Goal: Find specific page/section: Find specific page/section

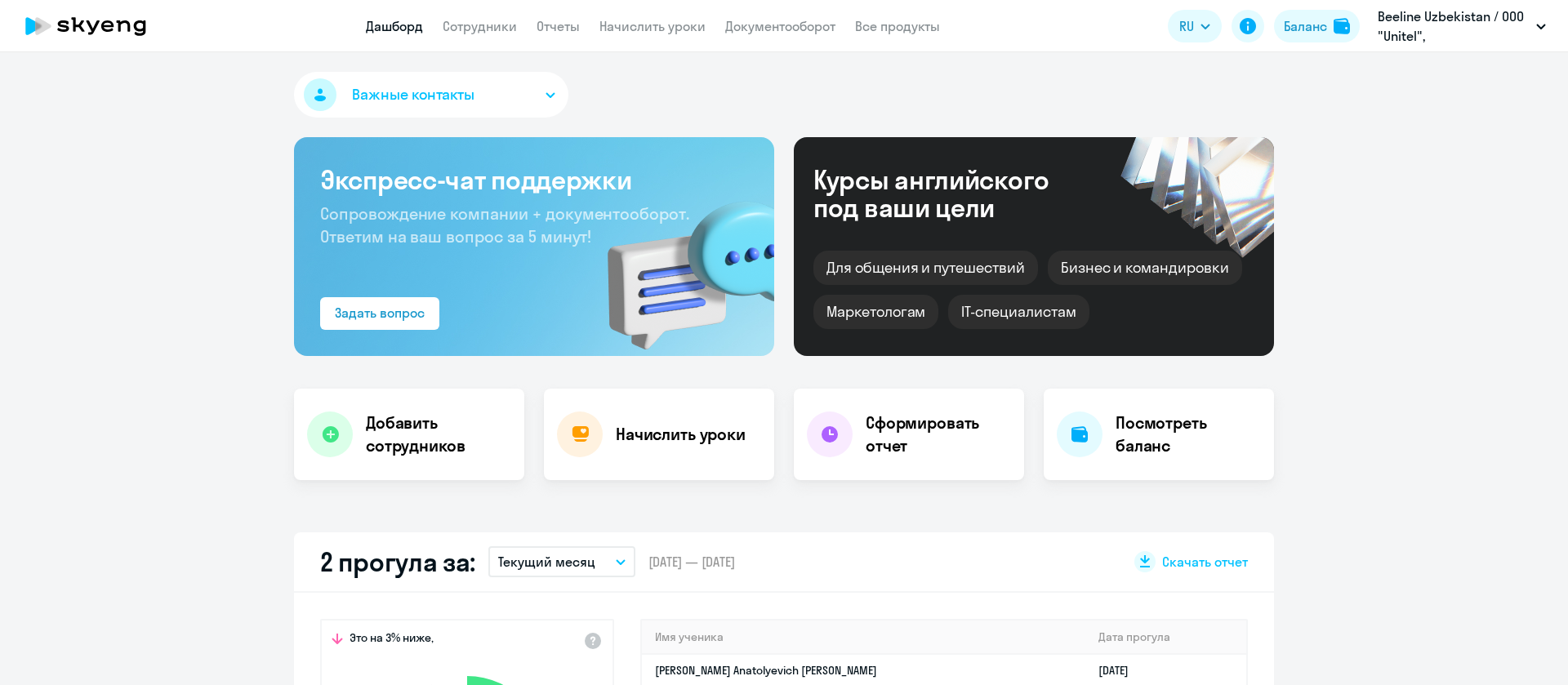
click at [474, 40] on app-header "Дашборд Сотрудники Отчеты Начислить уроки Документооборот Все продукты Дашборд …" at bounding box center [784, 26] width 1568 height 52
select select "30"
click at [480, 30] on link "Сотрудники" at bounding box center [479, 26] width 74 height 17
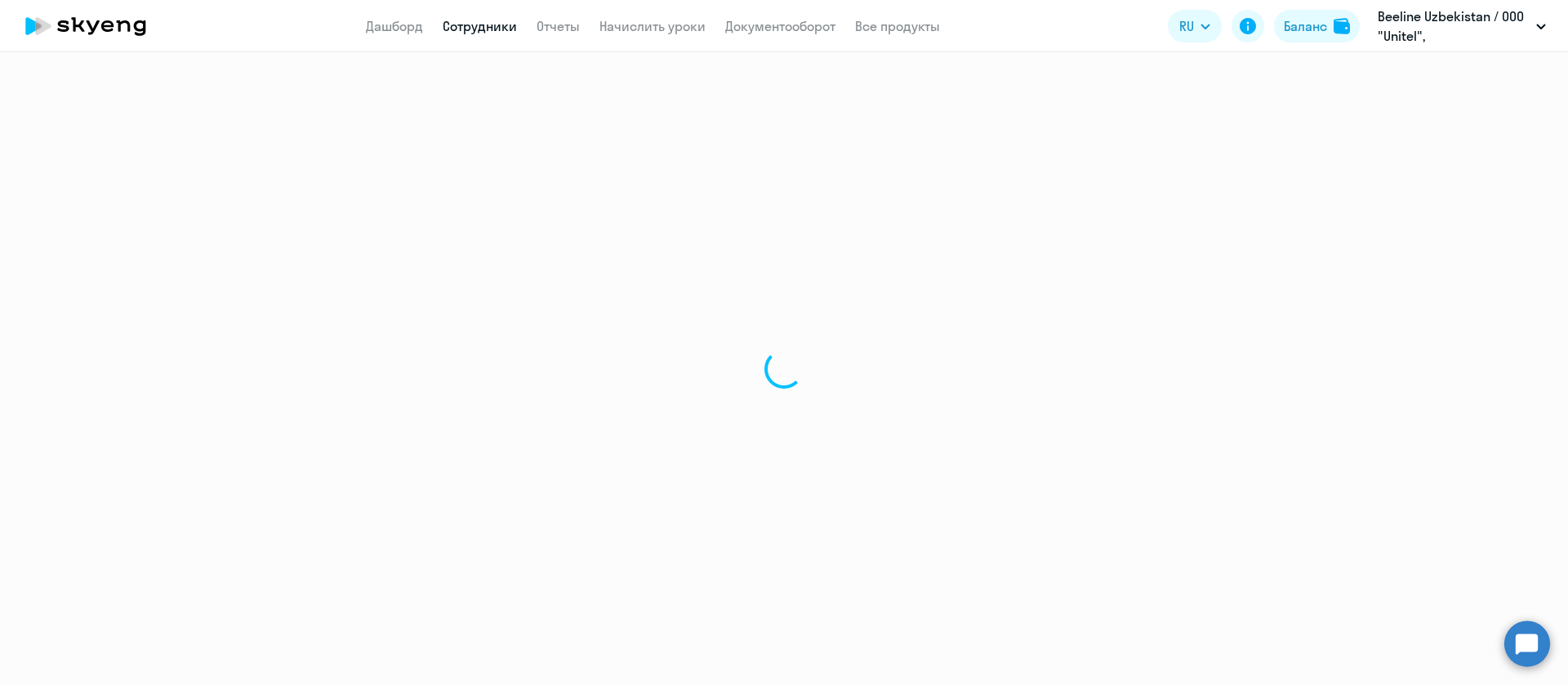
select select "30"
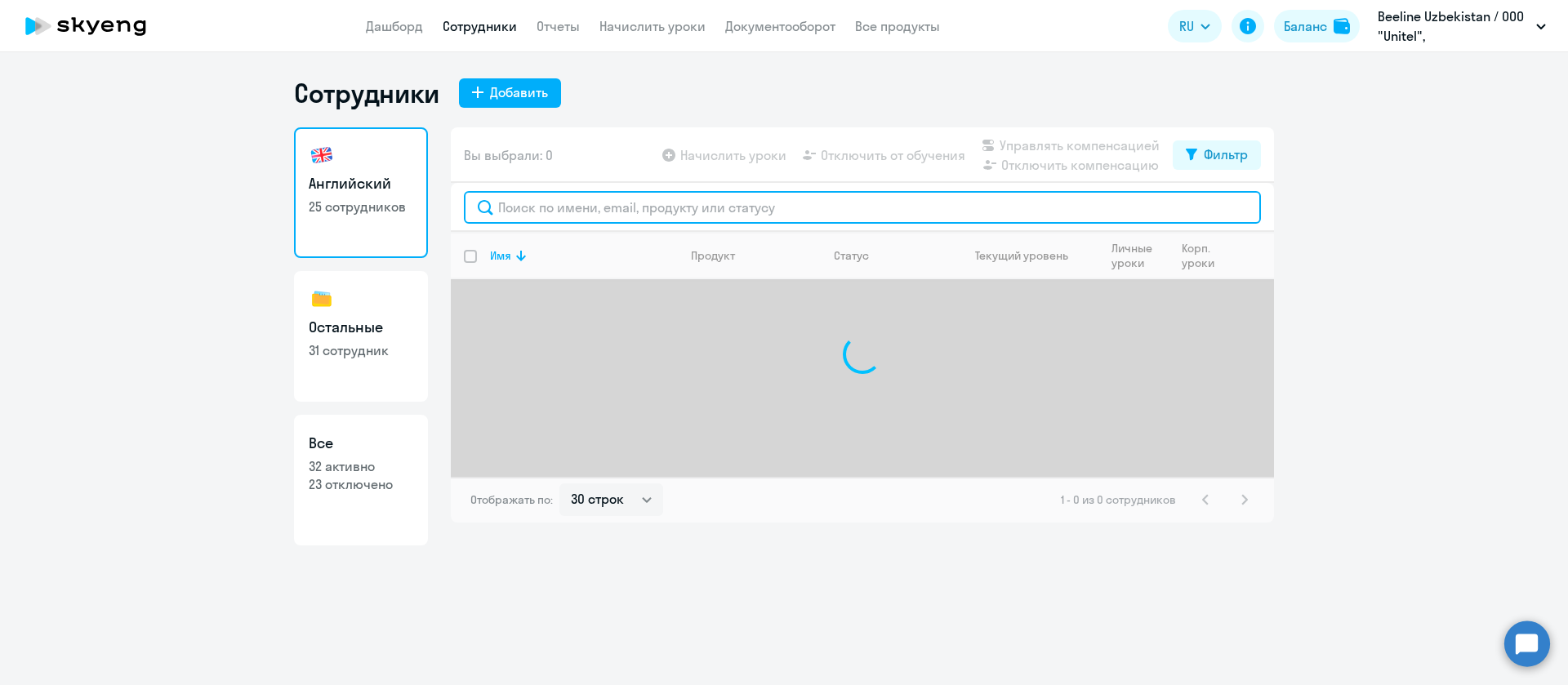
click at [546, 203] on input "text" at bounding box center [862, 206] width 797 height 32
type input "н"
type input "Ч"
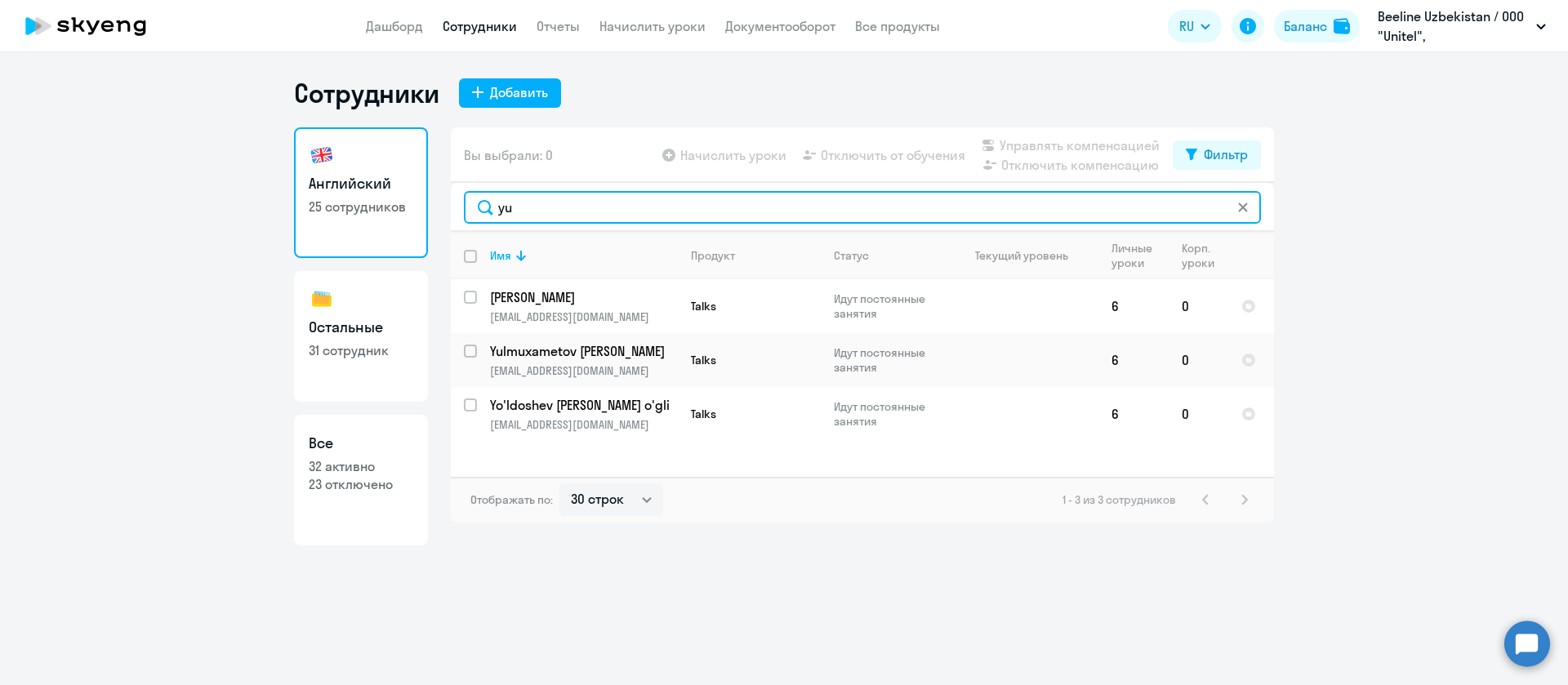
click at [557, 208] on input "yu" at bounding box center [862, 206] width 797 height 32
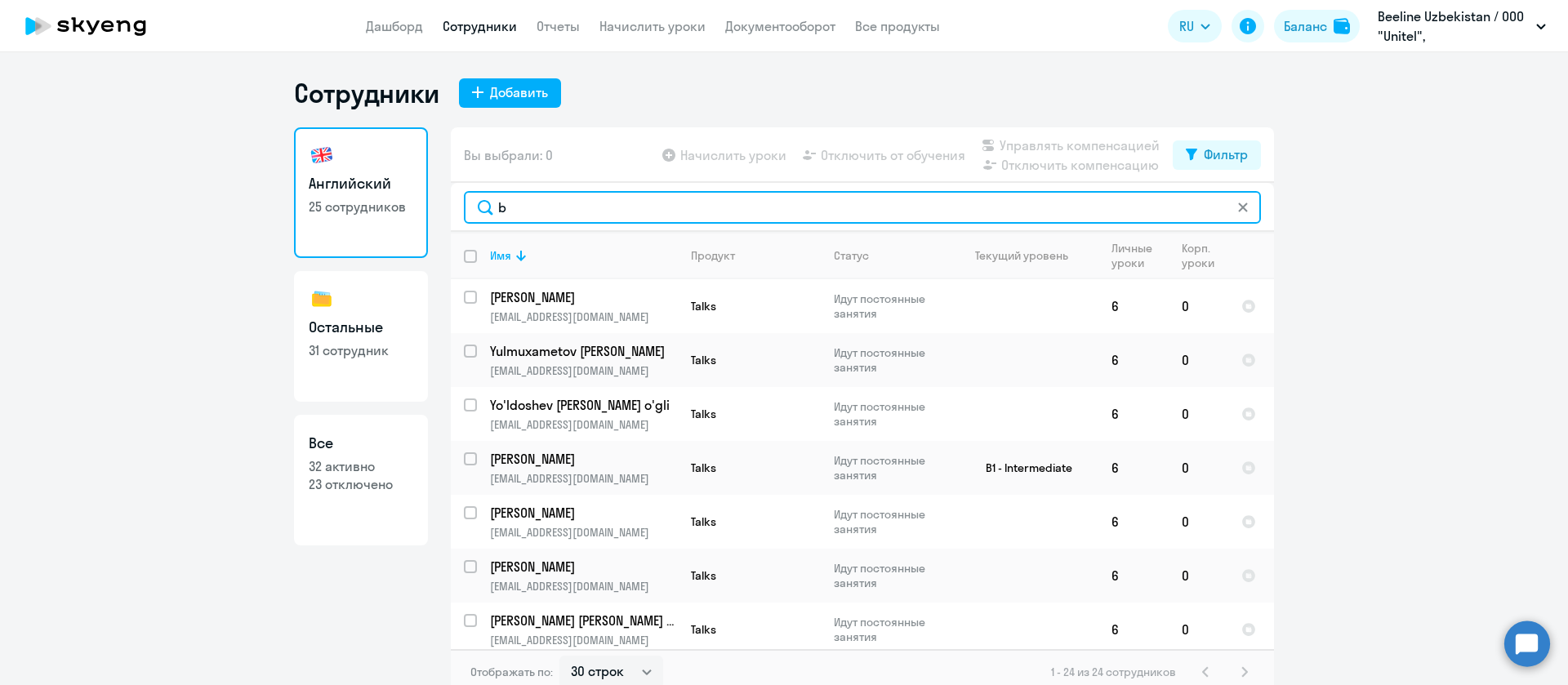
click at [545, 203] on input "b" at bounding box center [862, 206] width 797 height 32
click at [530, 195] on input "b" at bounding box center [862, 206] width 797 height 32
paste input "Maksudxodjayev"
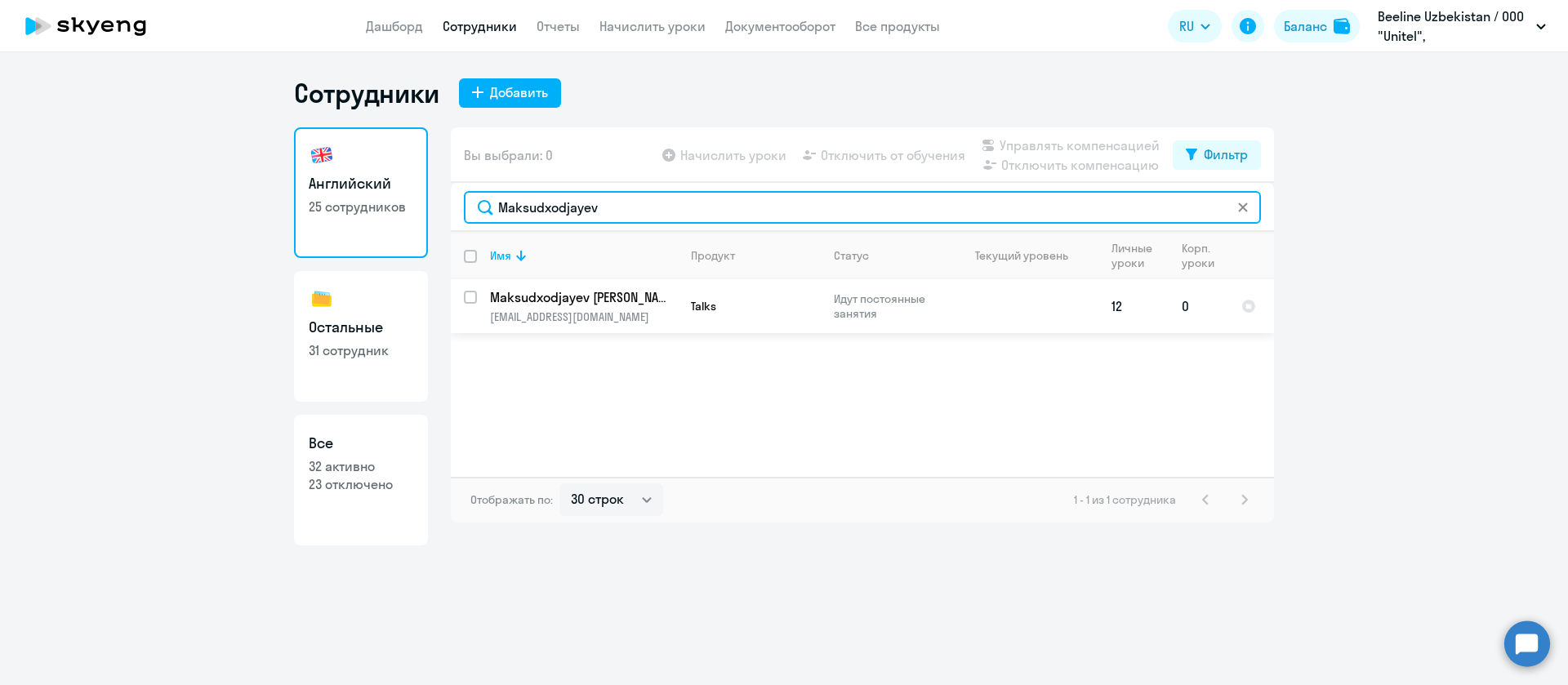
type input "Maksudxodjayev"
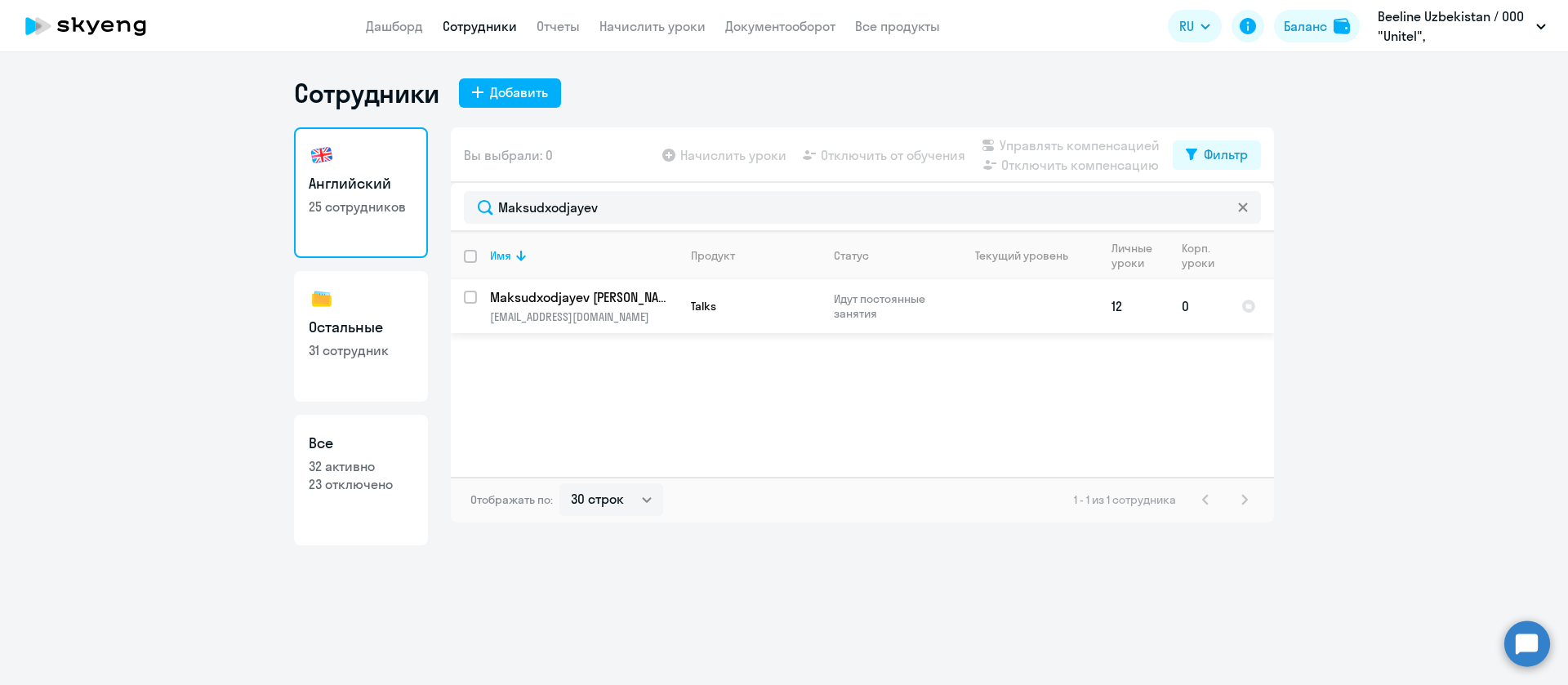
click at [590, 299] on p "Maksudxodjayev [PERSON_NAME] Furqat o'g'li" at bounding box center [581, 296] width 184 height 18
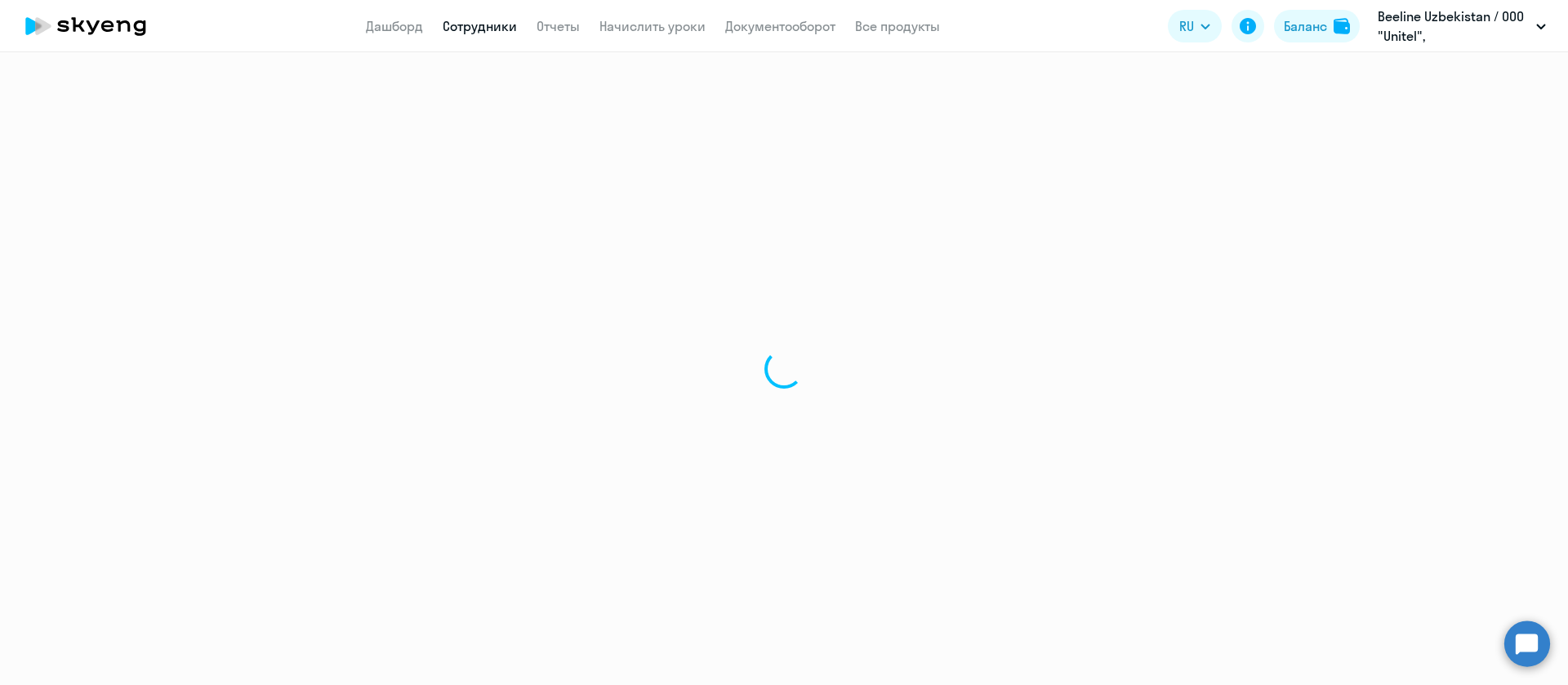
select select "english"
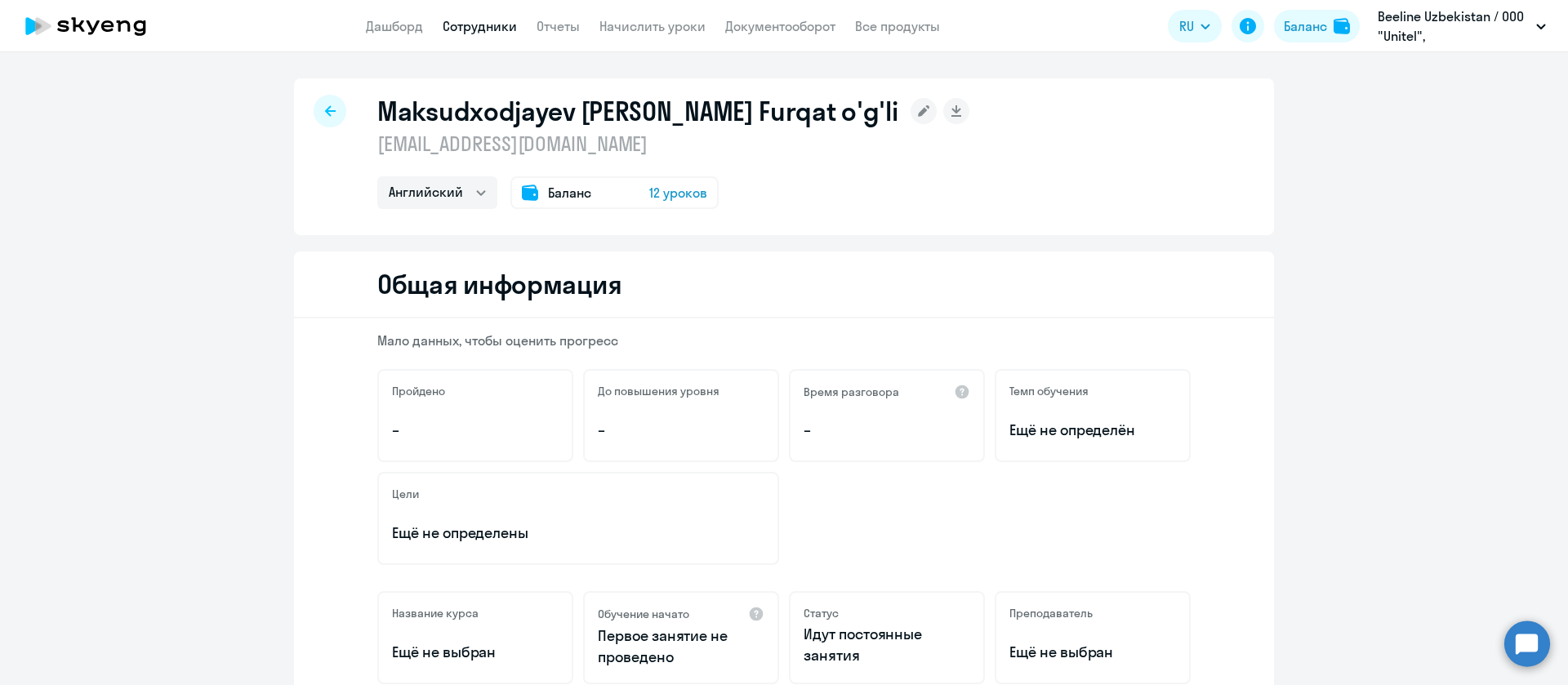
click at [471, 30] on link "Сотрудники" at bounding box center [479, 26] width 74 height 17
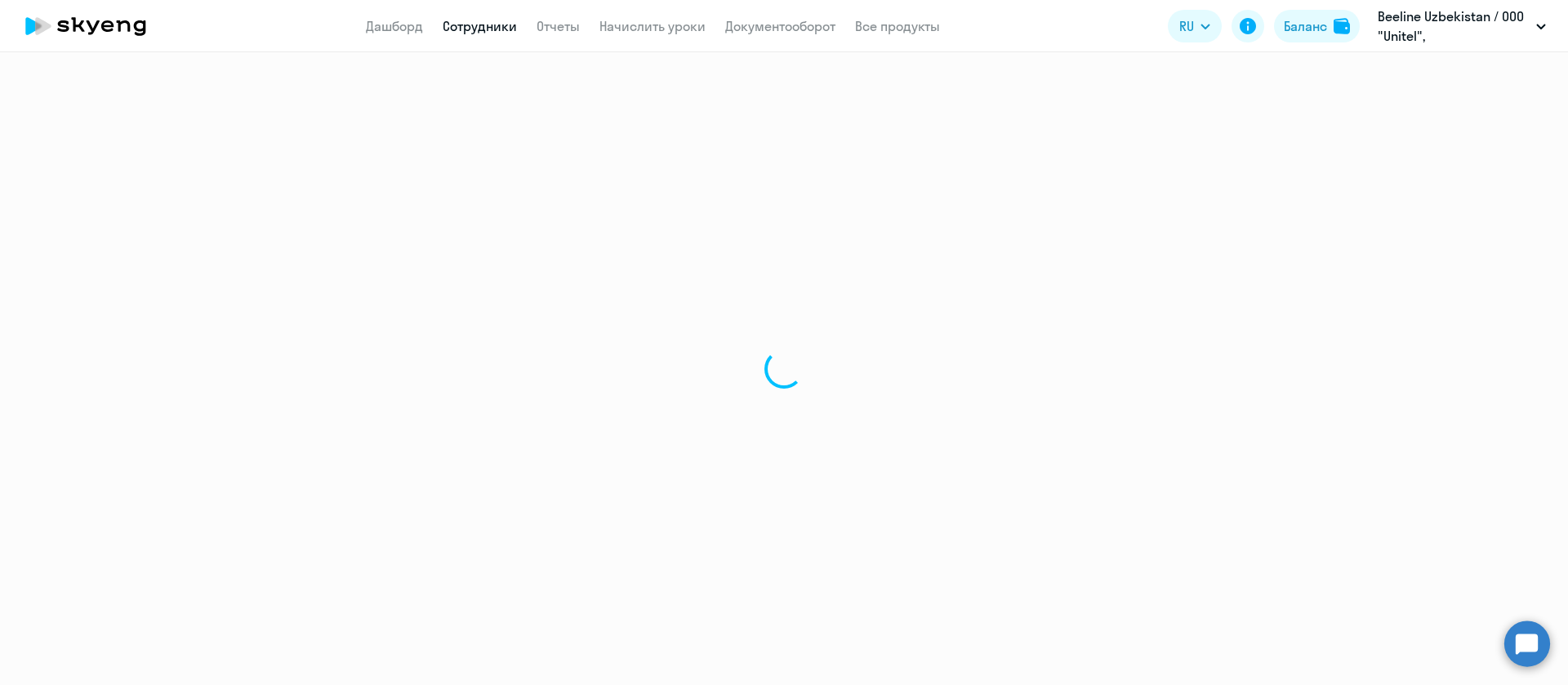
select select "30"
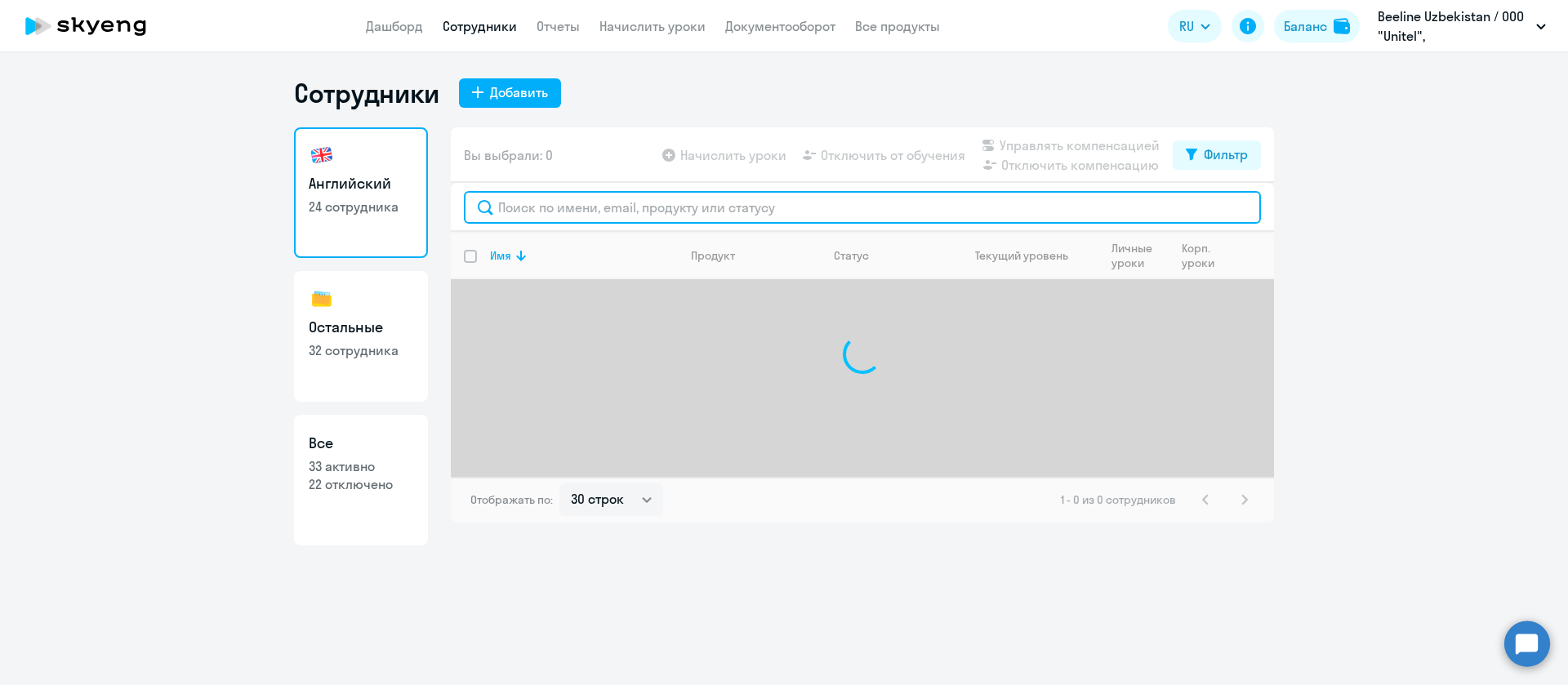
click at [529, 218] on input "text" at bounding box center [862, 206] width 797 height 32
paste input "Maksudxodjayev"
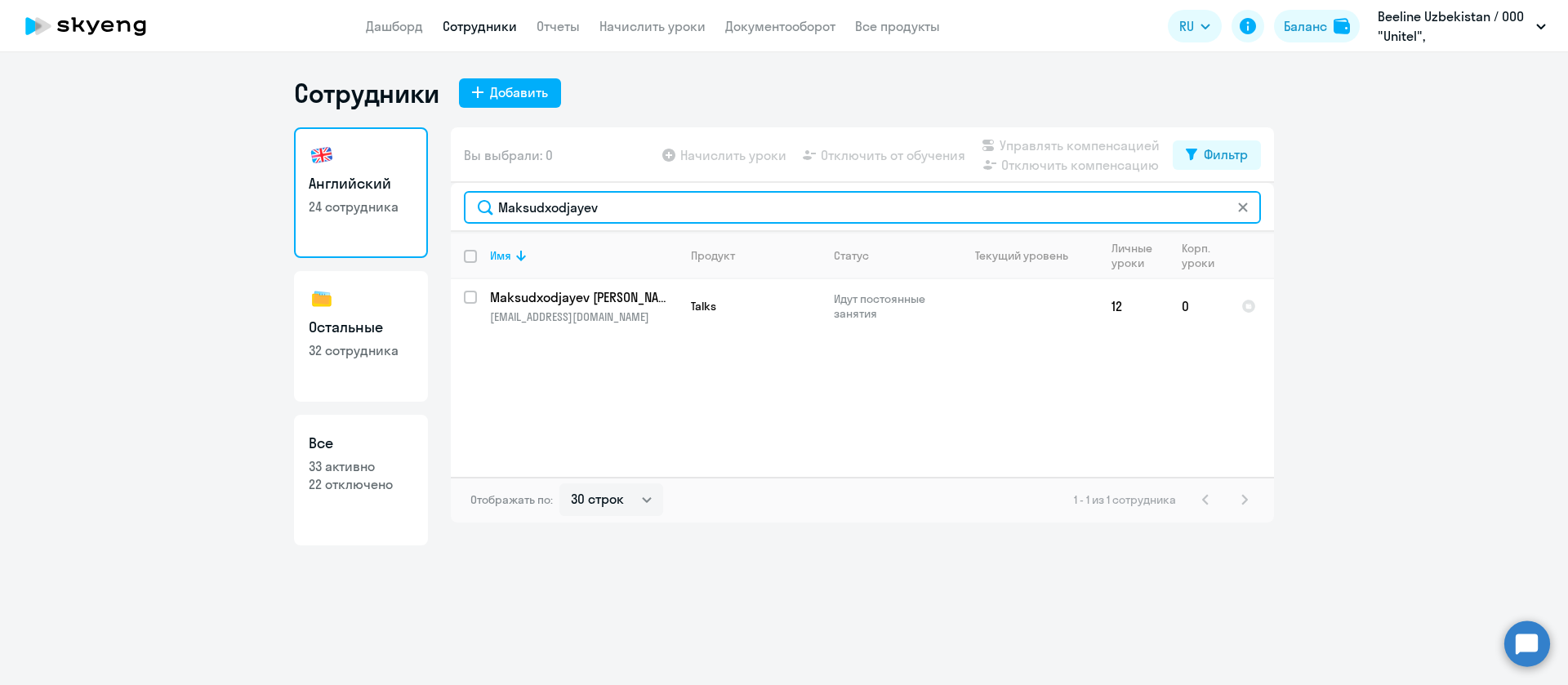
type input "Maksudxodjayev"
